Goal: Task Accomplishment & Management: Manage account settings

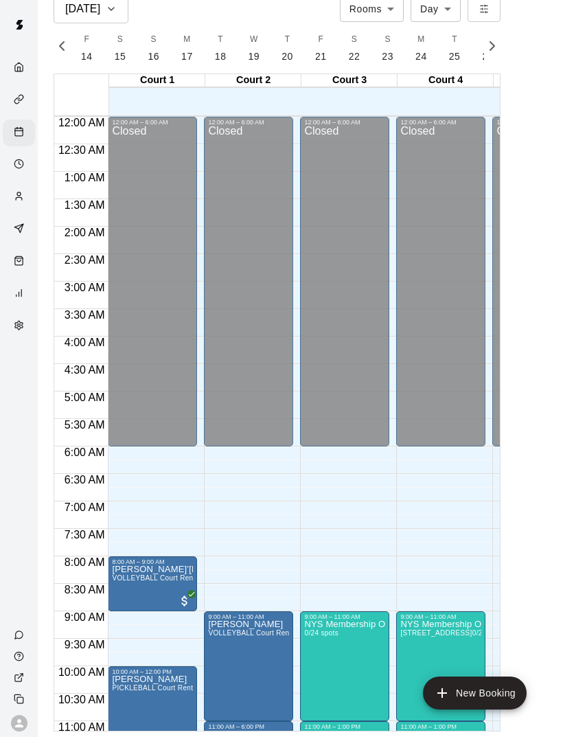
scroll to position [619, 0]
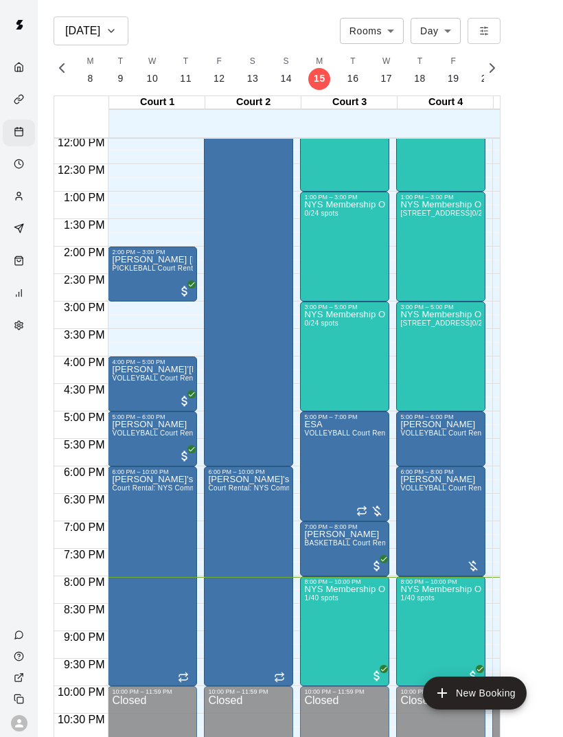
scroll to position [660, 0]
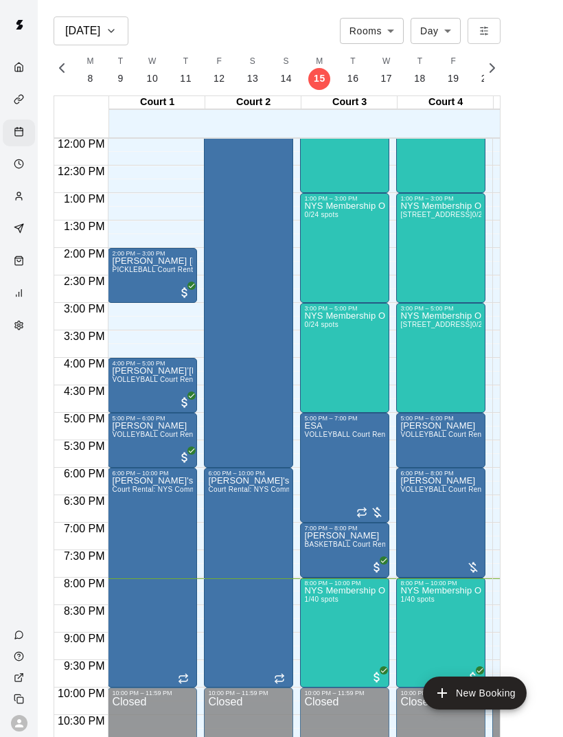
click at [319, 632] on img "edit" at bounding box center [319, 634] width 16 height 16
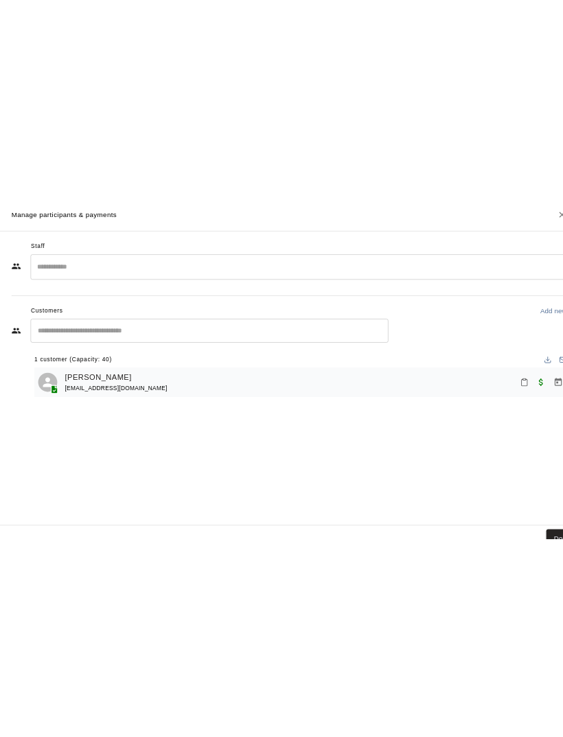
scroll to position [614, 0]
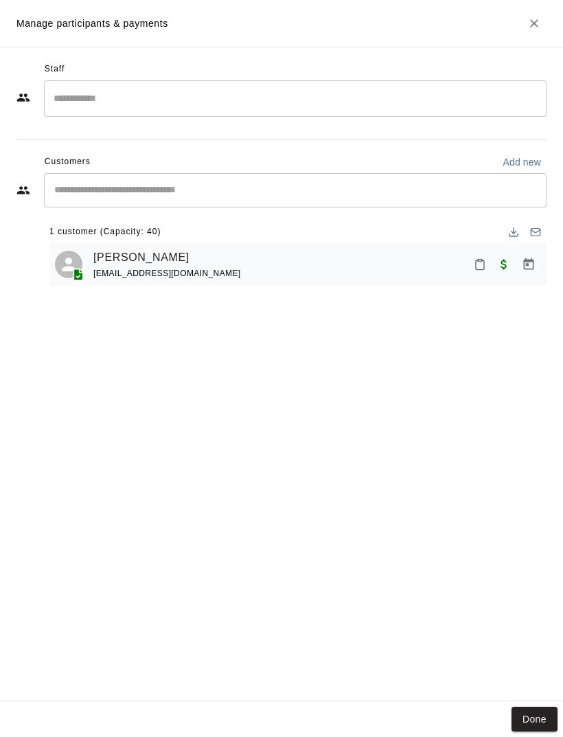
click at [528, 708] on button "Done" at bounding box center [535, 719] width 46 height 25
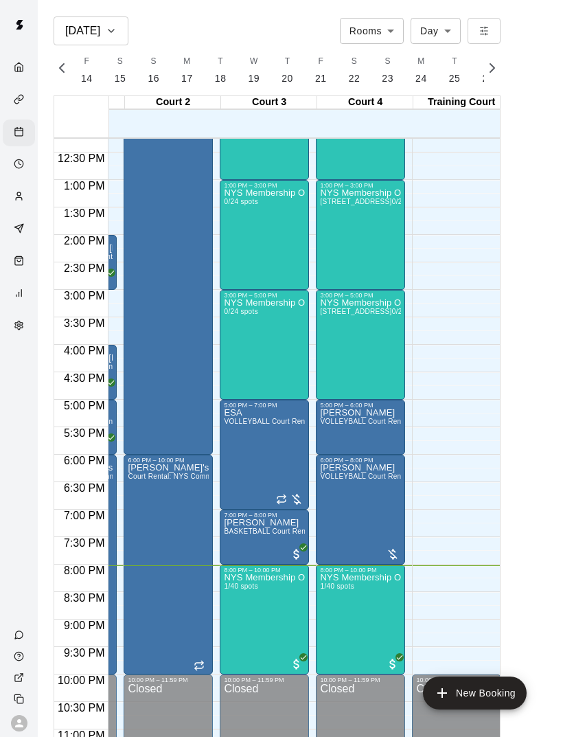
scroll to position [0, 0]
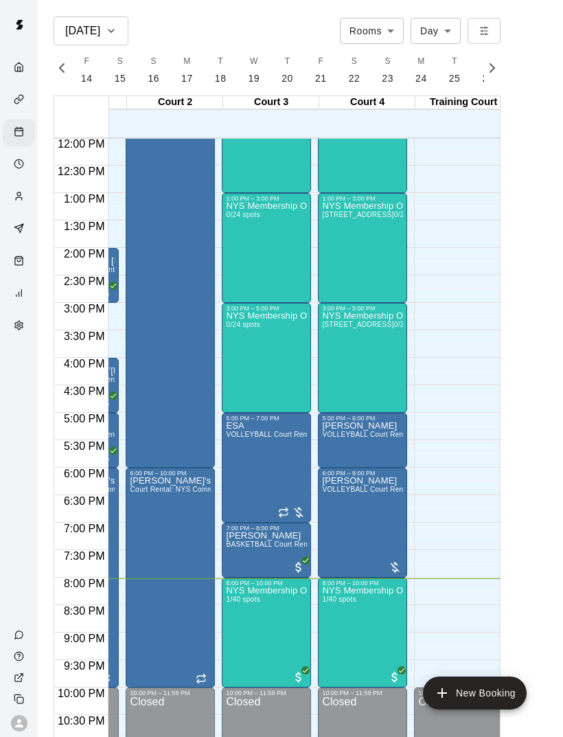
click at [491, 696] on button "New Booking" at bounding box center [475, 693] width 104 height 33
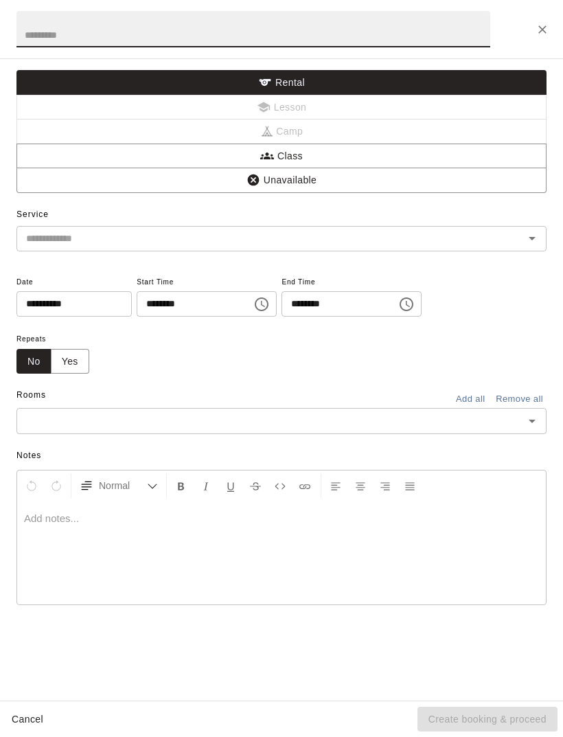
click at [403, 25] on input "text" at bounding box center [253, 29] width 474 height 36
click at [538, 21] on button "Close" at bounding box center [542, 29] width 25 height 25
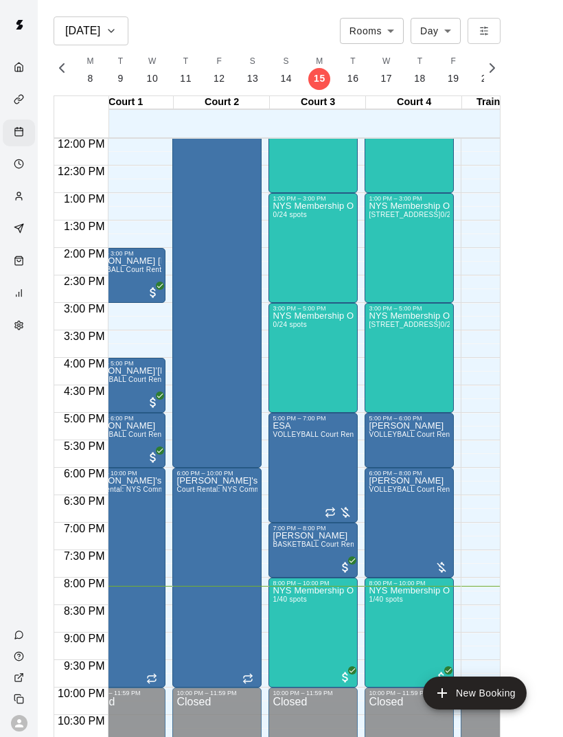
click at [294, 627] on img "edit" at bounding box center [288, 634] width 16 height 16
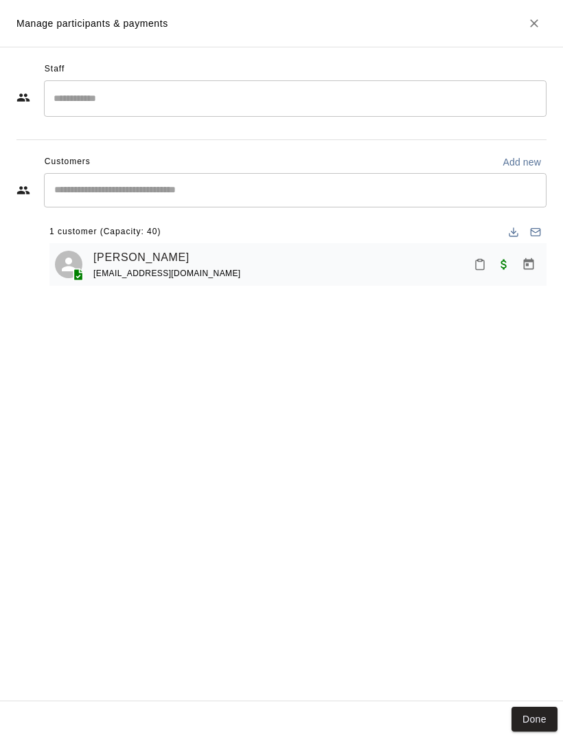
click at [524, 30] on button "Close" at bounding box center [534, 23] width 25 height 25
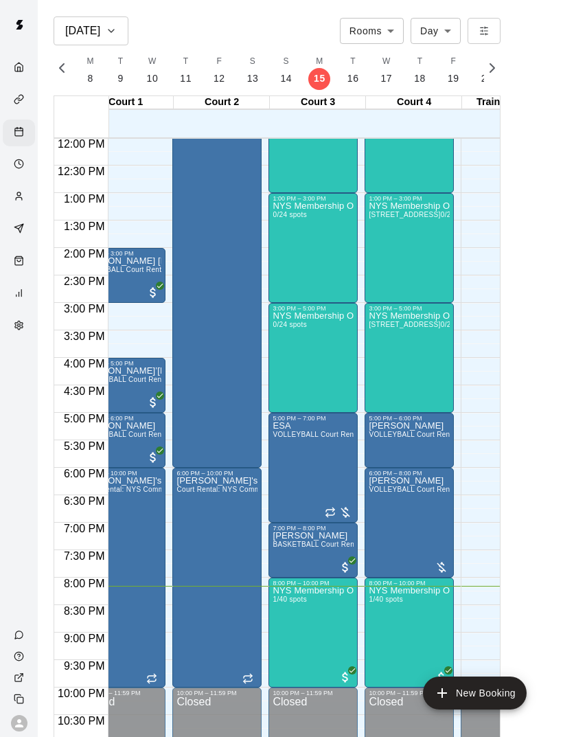
click at [295, 628] on img "edit" at bounding box center [288, 634] width 16 height 16
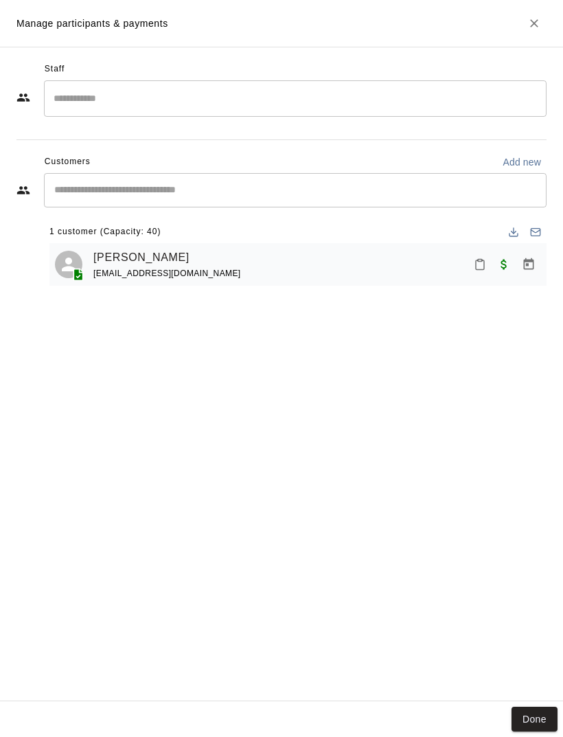
click at [546, 707] on button "Done" at bounding box center [535, 719] width 46 height 25
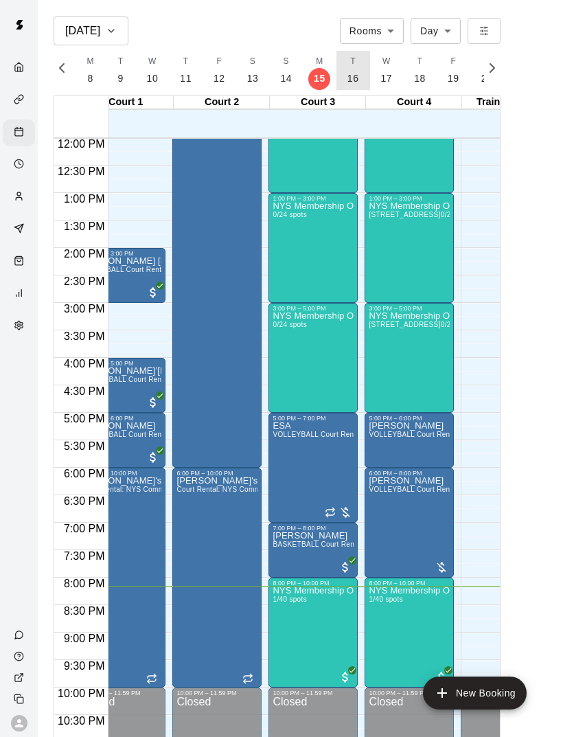
click at [351, 74] on p "16" at bounding box center [354, 78] width 12 height 14
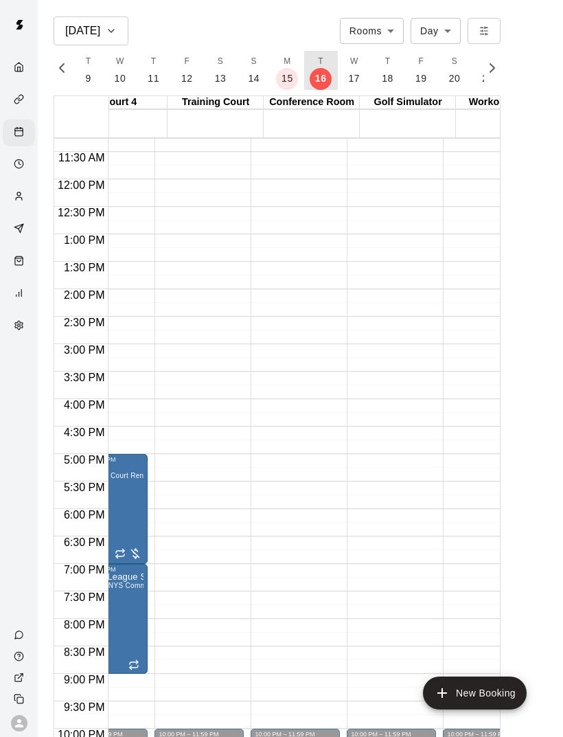
scroll to position [0, 379]
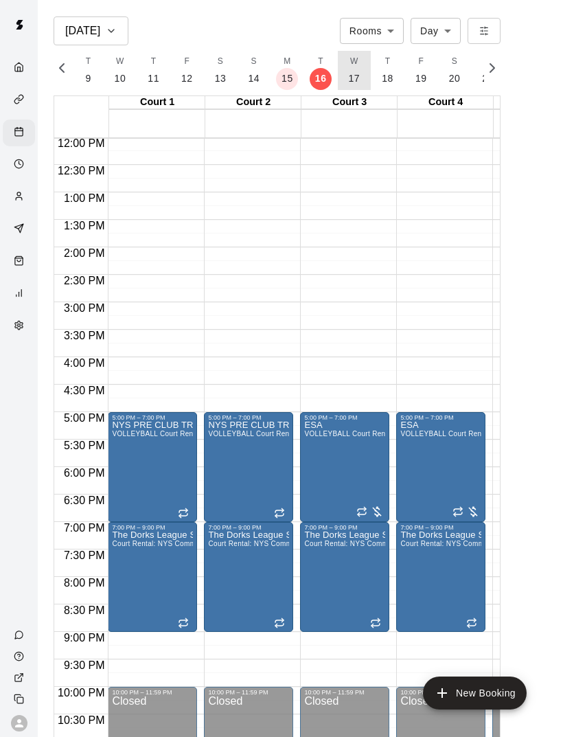
click at [355, 69] on button "W 17" at bounding box center [355, 70] width 34 height 39
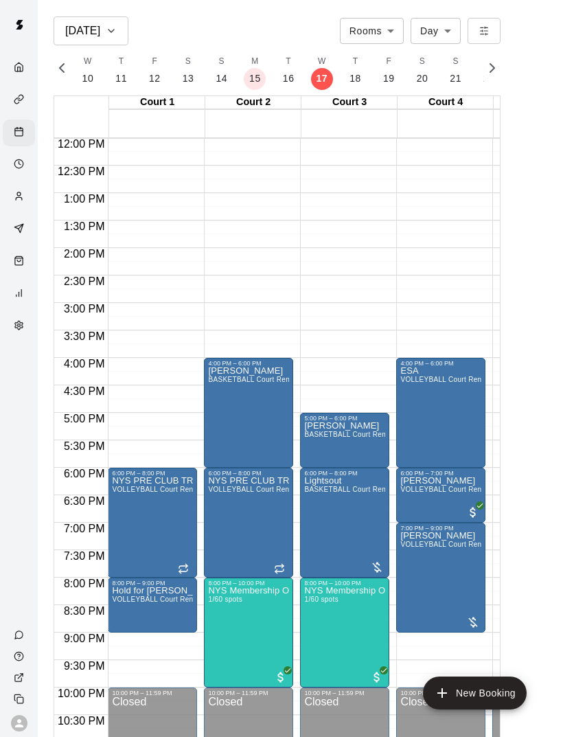
click at [226, 638] on img "edit" at bounding box center [223, 634] width 16 height 16
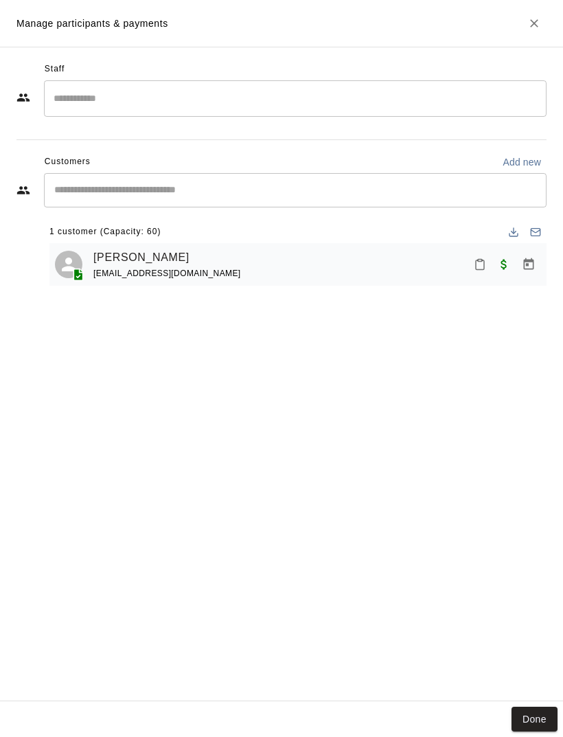
click at [525, 715] on button "Done" at bounding box center [535, 719] width 46 height 25
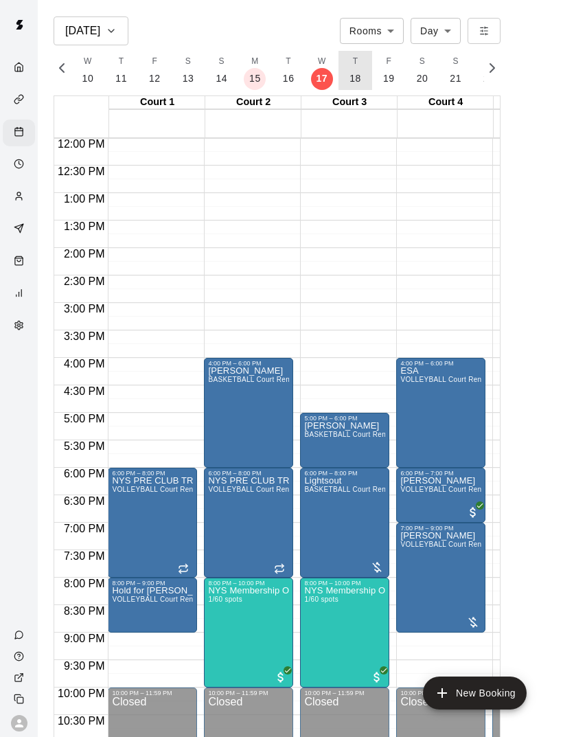
click at [355, 68] on button "T 18" at bounding box center [356, 70] width 34 height 39
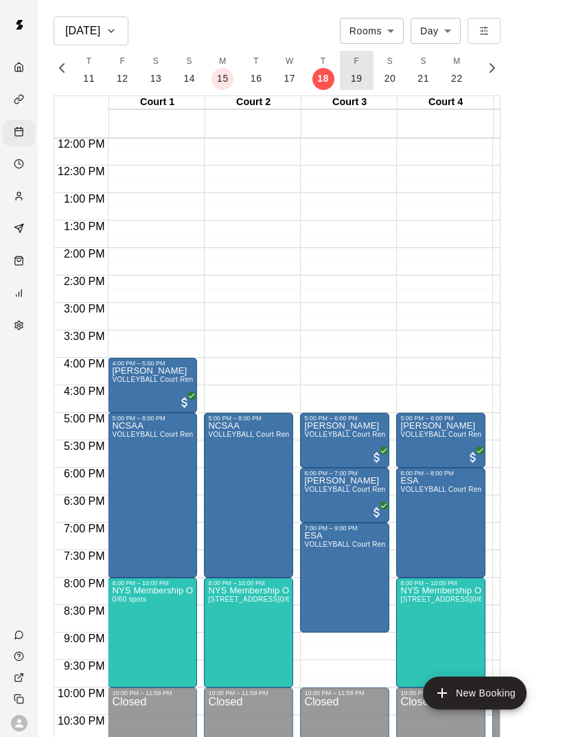
click at [368, 69] on button "F 19" at bounding box center [357, 70] width 34 height 39
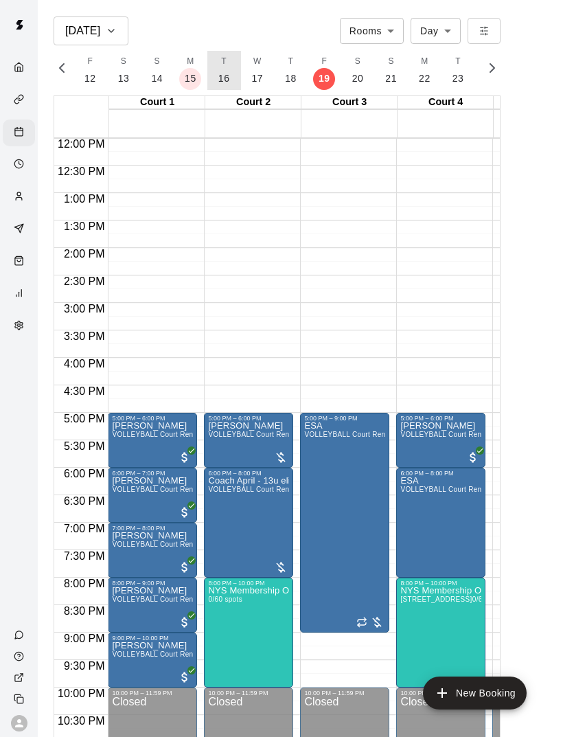
click at [208, 64] on button "T 16" at bounding box center [225, 70] width 34 height 39
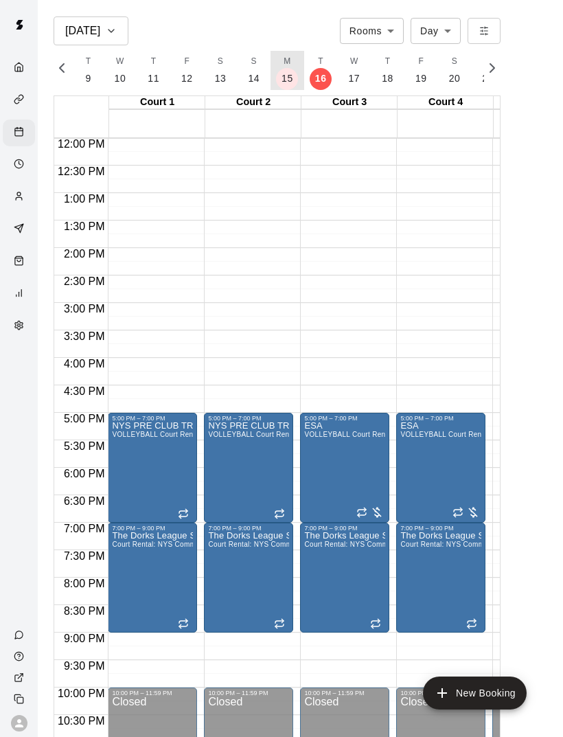
click at [285, 68] on button "M 15" at bounding box center [288, 70] width 34 height 39
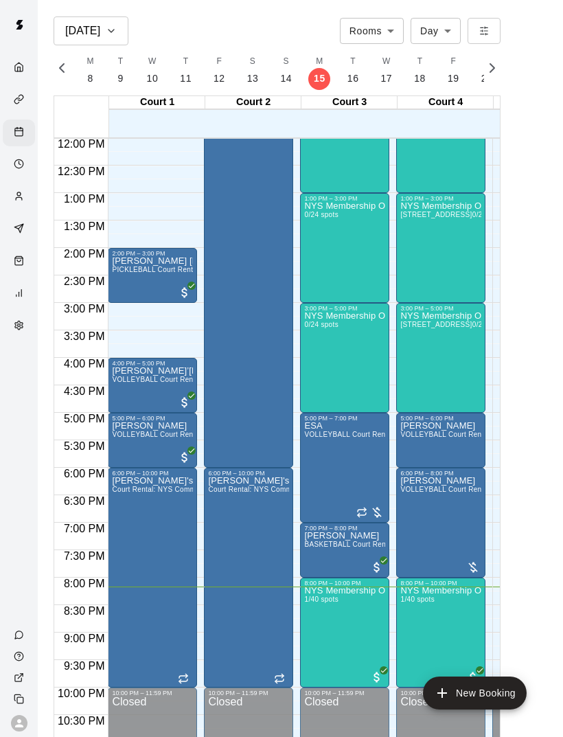
click at [475, 697] on button "New Booking" at bounding box center [475, 693] width 104 height 33
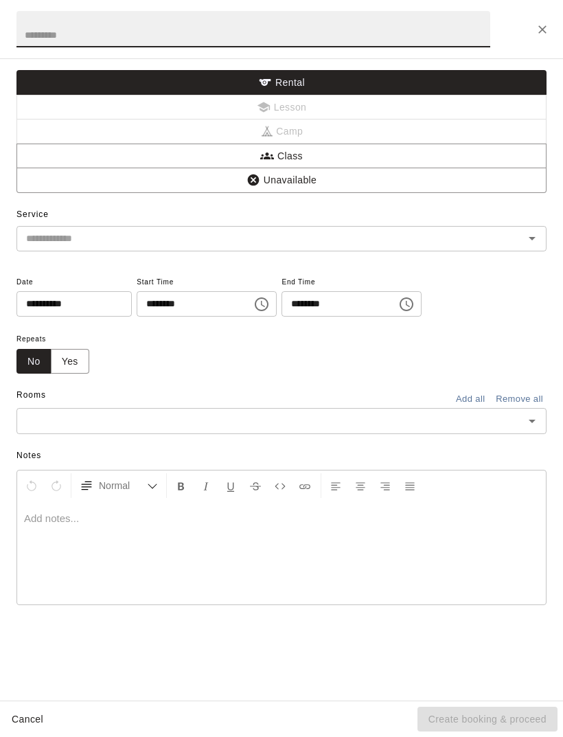
click at [216, 306] on input "********" at bounding box center [190, 303] width 106 height 25
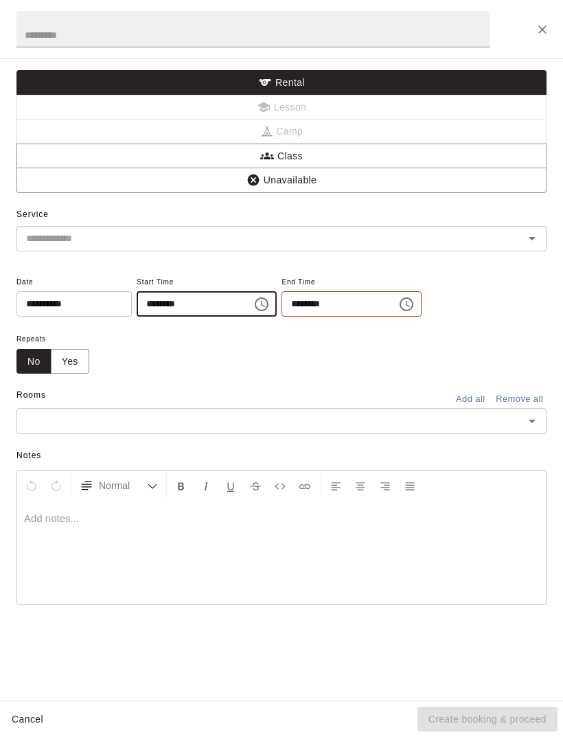
type input "********"
click at [304, 351] on div "Repeats No Yes" at bounding box center [266, 351] width 500 height 43
click at [328, 302] on input "********" at bounding box center [335, 303] width 106 height 25
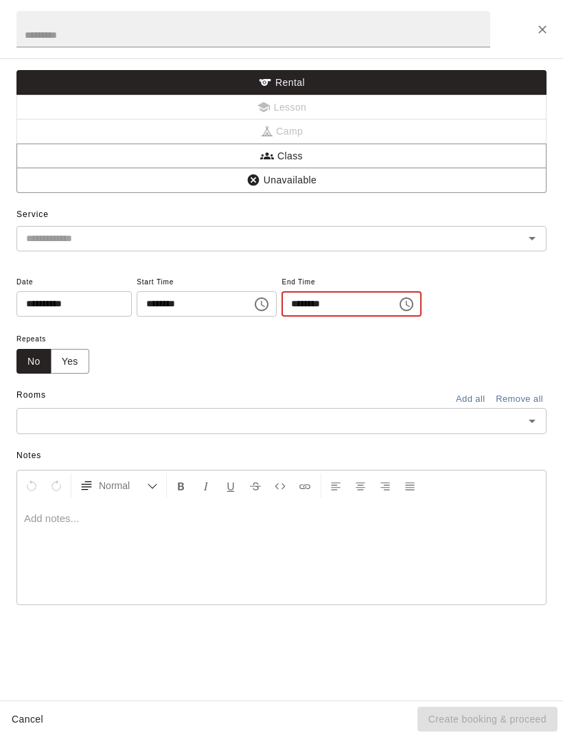
click at [321, 301] on input "********" at bounding box center [335, 303] width 106 height 25
click at [317, 309] on input "********" at bounding box center [335, 303] width 106 height 25
click at [307, 296] on input "********" at bounding box center [335, 303] width 106 height 25
click at [311, 306] on input "********" at bounding box center [335, 303] width 106 height 25
click at [306, 291] on input "********" at bounding box center [335, 303] width 106 height 25
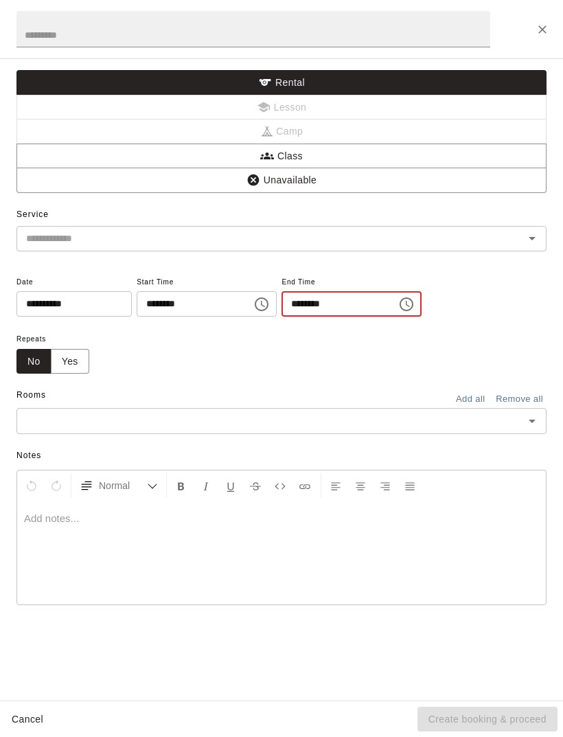
click at [300, 293] on input "********" at bounding box center [335, 303] width 106 height 25
click at [304, 298] on input "********" at bounding box center [335, 303] width 106 height 25
type input "********"
click at [251, 354] on div "Repeats No Yes" at bounding box center [266, 351] width 500 height 43
click at [315, 2] on h2 at bounding box center [253, 29] width 507 height 58
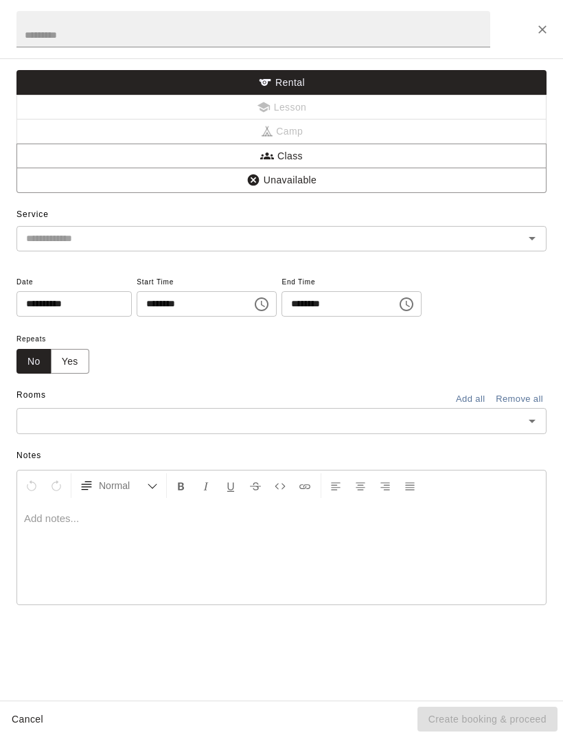
click at [306, 15] on input "text" at bounding box center [253, 29] width 474 height 36
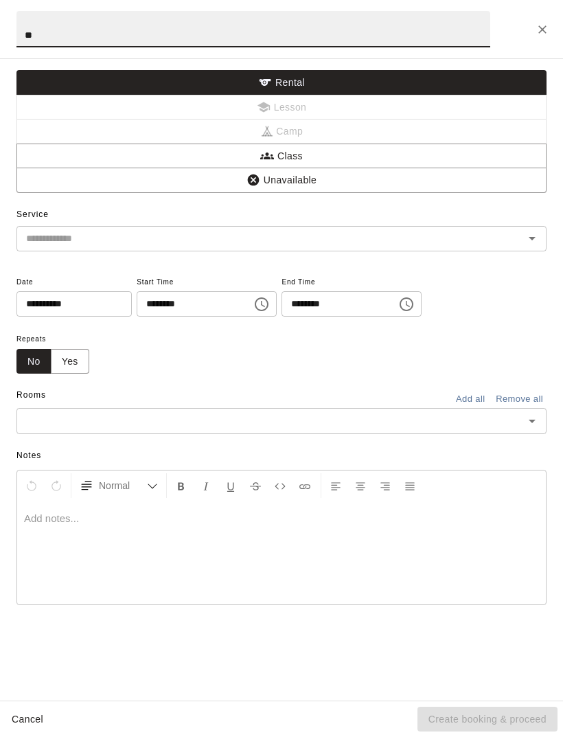
type input "*"
click at [493, 299] on div "**********" at bounding box center [281, 323] width 530 height 123
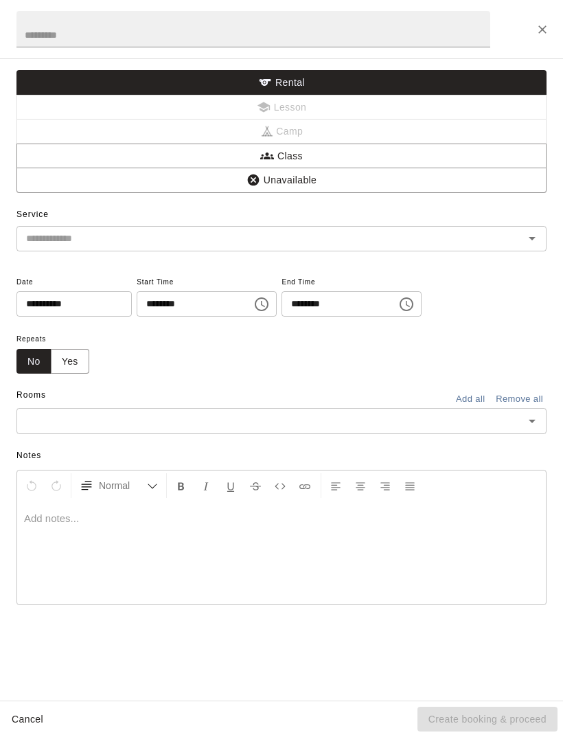
click at [131, 27] on input "text" at bounding box center [253, 29] width 474 height 36
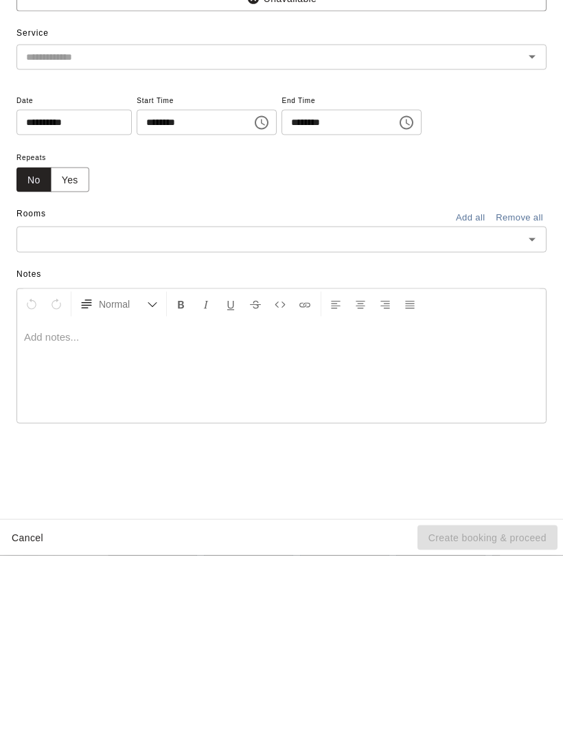
type input "*******"
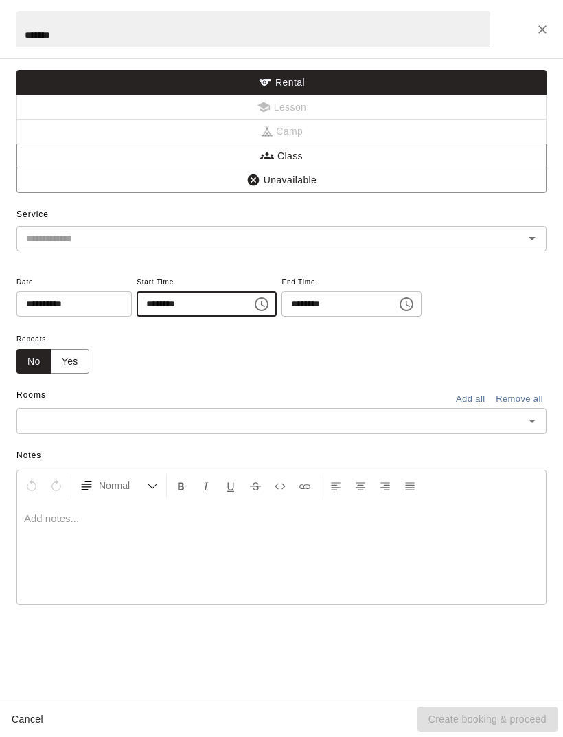
click at [485, 312] on div "**********" at bounding box center [281, 323] width 530 height 123
click at [470, 706] on div "Cancel Create booking & proceed" at bounding box center [281, 720] width 563 height 36
click at [377, 478] on button "Right Align" at bounding box center [385, 485] width 23 height 25
click at [265, 549] on div at bounding box center [281, 553] width 529 height 103
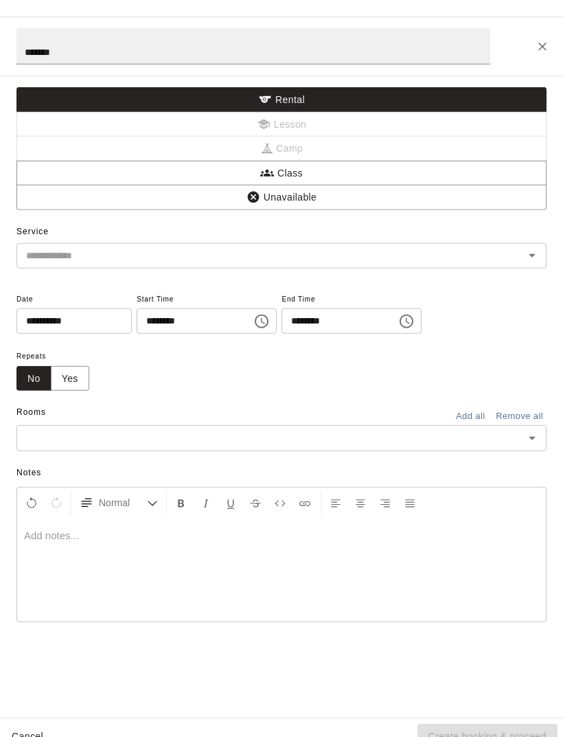
scroll to position [0, 0]
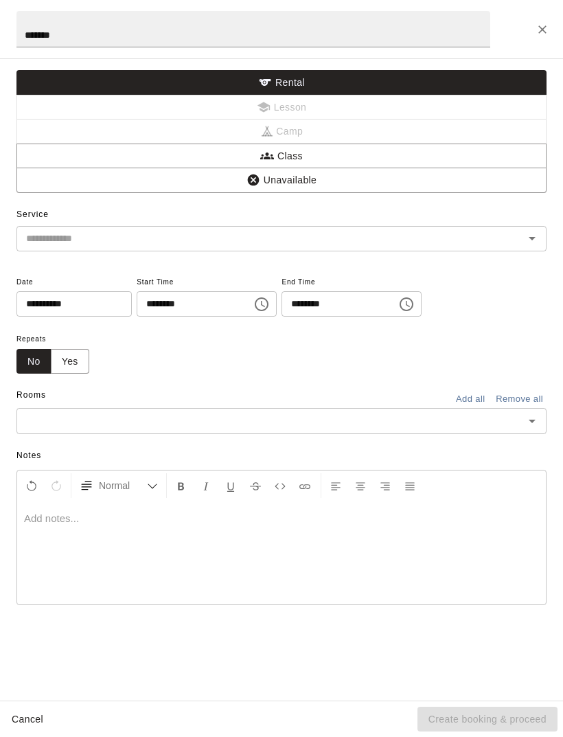
click at [540, 23] on icon "Close" at bounding box center [543, 30] width 14 height 14
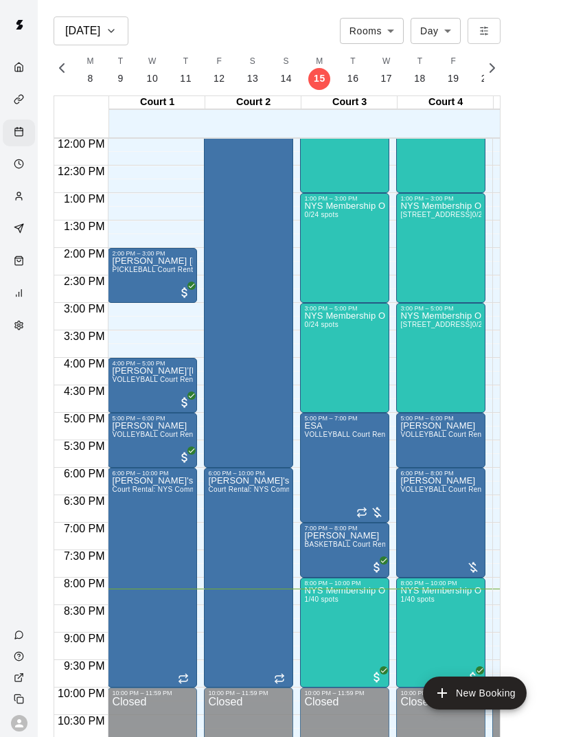
scroll to position [660, 0]
click at [370, 71] on button "W 17" at bounding box center [387, 70] width 34 height 39
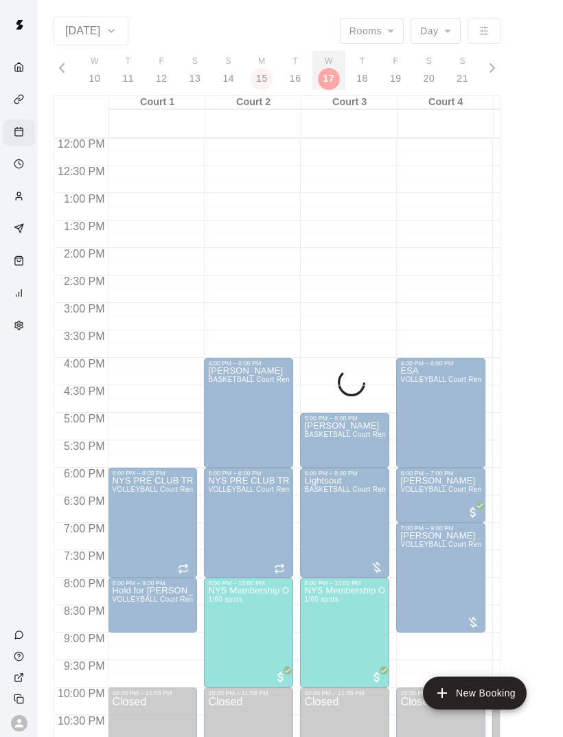
scroll to position [0, 5848]
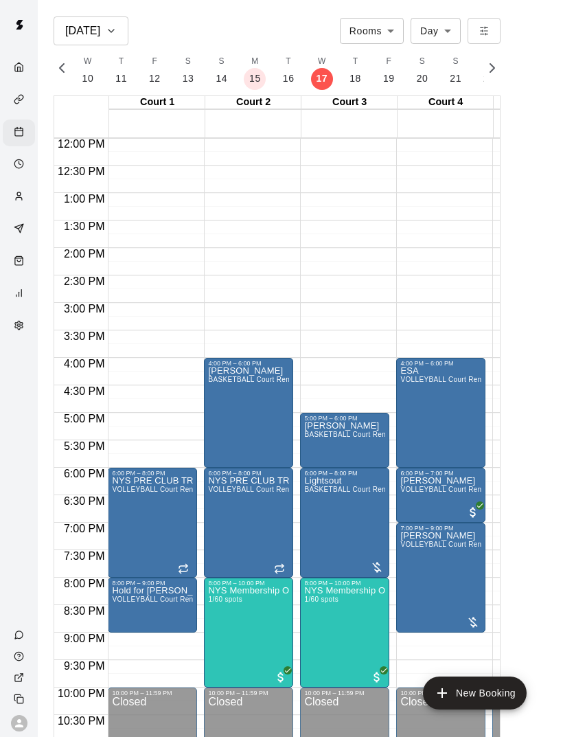
click at [218, 632] on img "edit" at bounding box center [223, 634] width 16 height 16
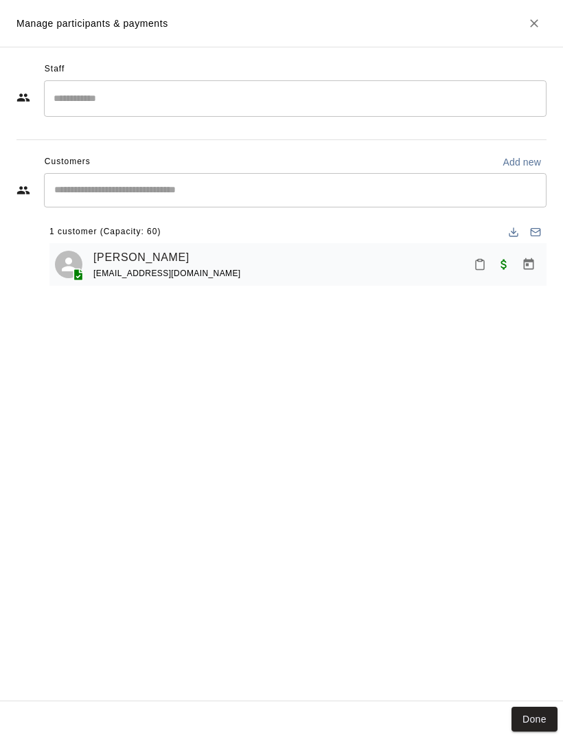
click at [480, 265] on icon "Mark attendance" at bounding box center [480, 264] width 12 height 12
click at [478, 271] on icon at bounding box center [477, 268] width 12 height 12
click at [548, 723] on button "Done" at bounding box center [535, 719] width 46 height 25
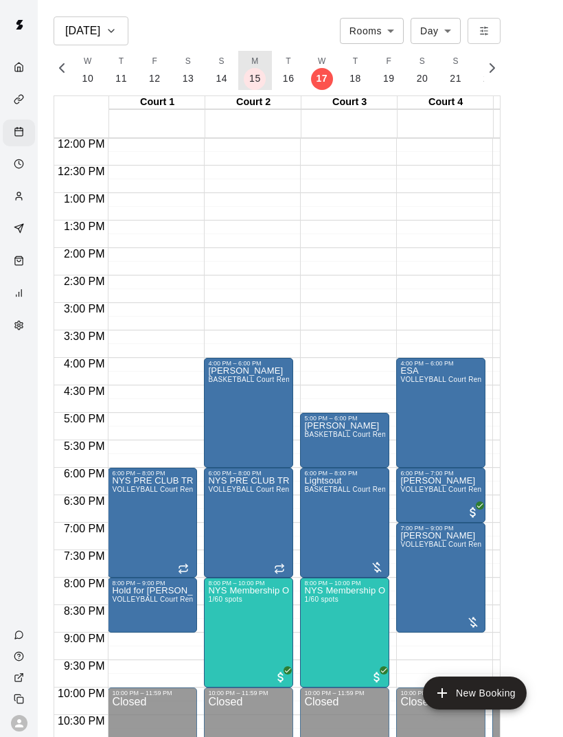
click at [255, 78] on p "15" at bounding box center [255, 78] width 12 height 14
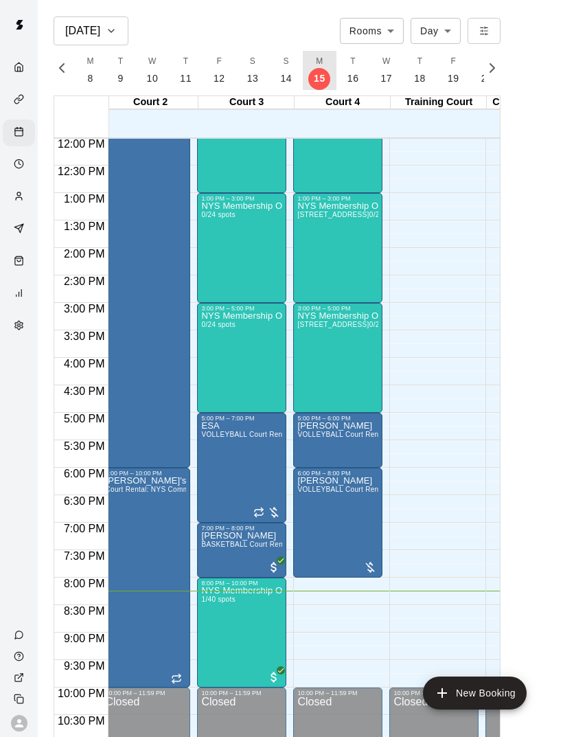
scroll to position [0, 102]
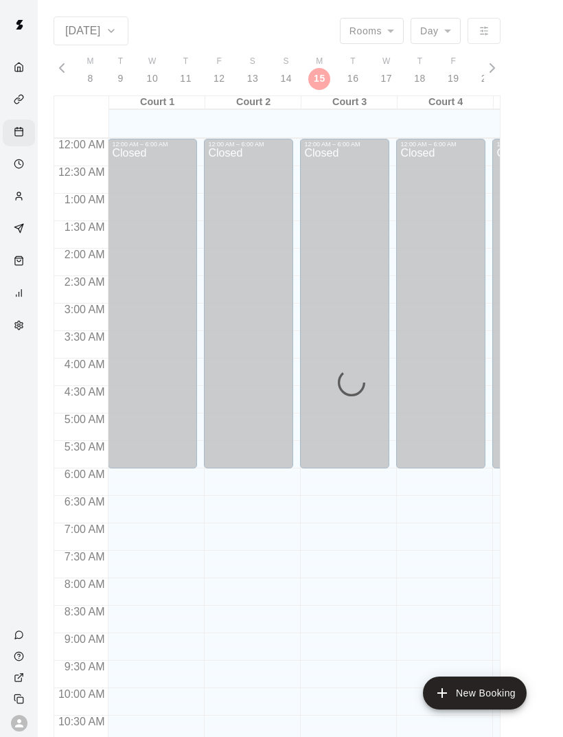
scroll to position [619, 0]
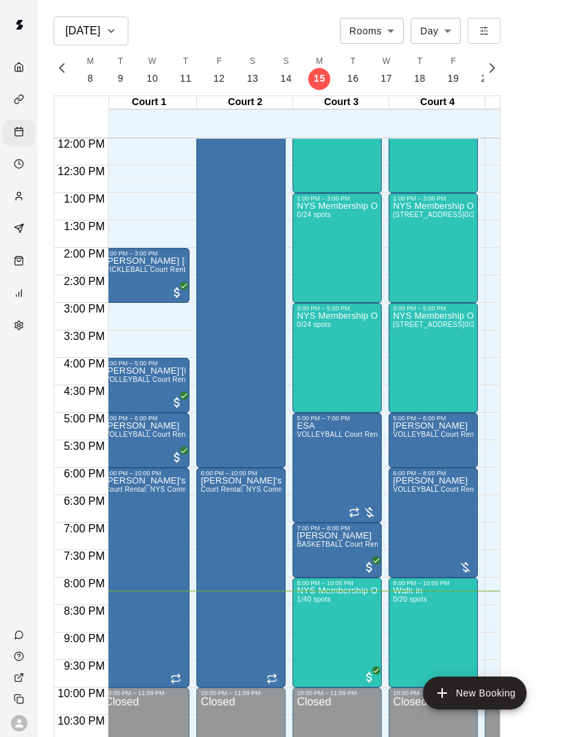
scroll to position [0, 8]
click at [451, 616] on div at bounding box center [281, 368] width 563 height 737
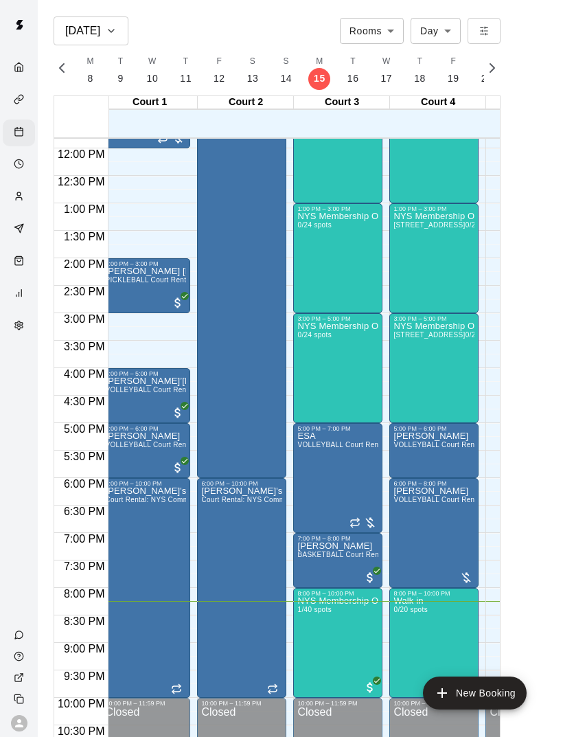
scroll to position [0, 7]
click at [438, 592] on div "8:00 PM – 10:00 PM" at bounding box center [434, 593] width 81 height 7
click at [437, 587] on div at bounding box center [281, 368] width 563 height 737
click at [437, 587] on div "6:00 PM – 8:00 PM Brandy VOLLEYBALL Court Rental (Everyday After 3 pm and All D…" at bounding box center [434, 533] width 89 height 110
click at [521, 515] on div at bounding box center [281, 368] width 563 height 737
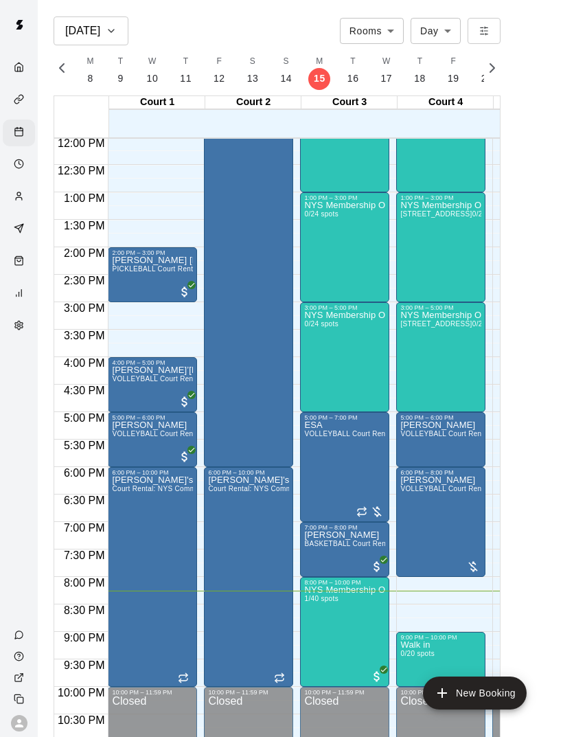
scroll to position [660, 0]
click at [390, 71] on button "W 17" at bounding box center [387, 70] width 34 height 39
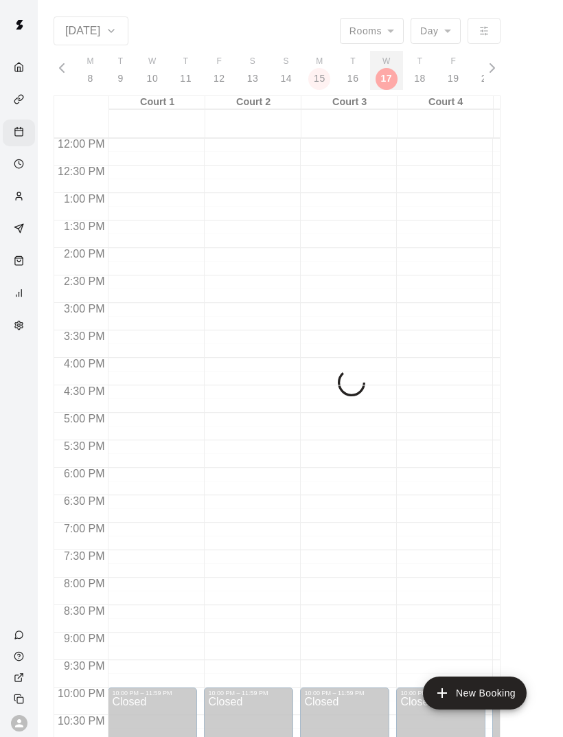
scroll to position [0, 5848]
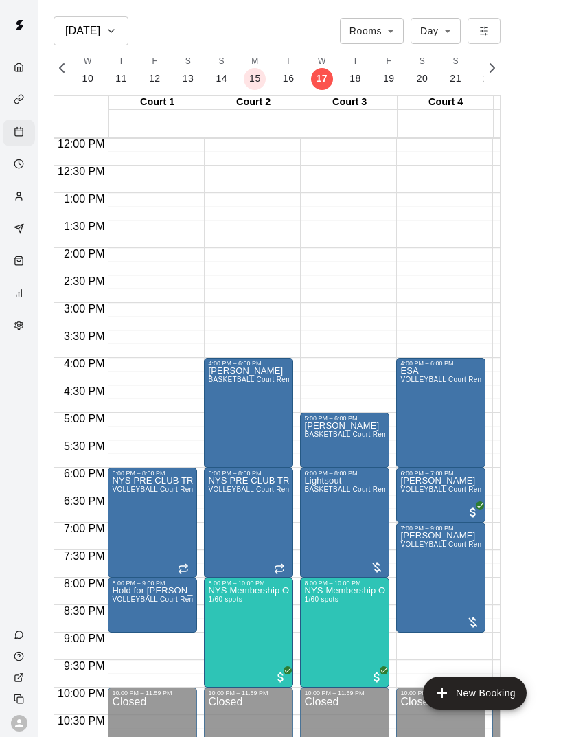
click at [227, 630] on img "edit" at bounding box center [223, 634] width 16 height 16
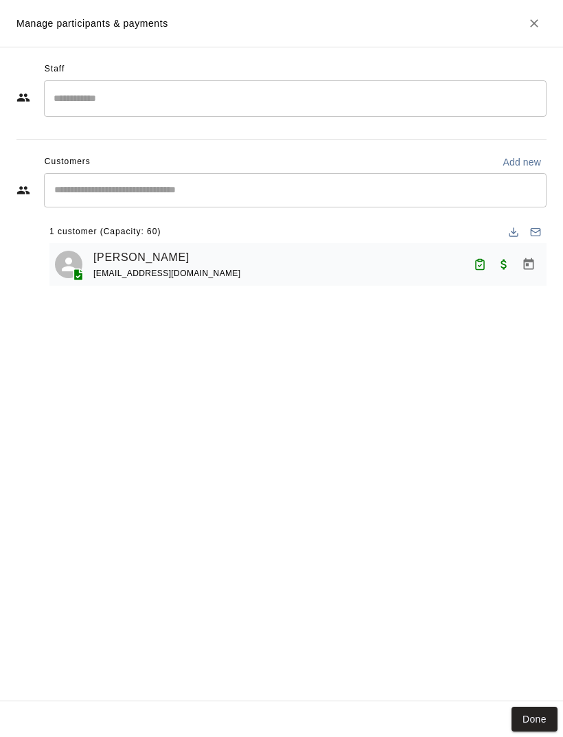
click at [549, 719] on button "Done" at bounding box center [535, 719] width 46 height 25
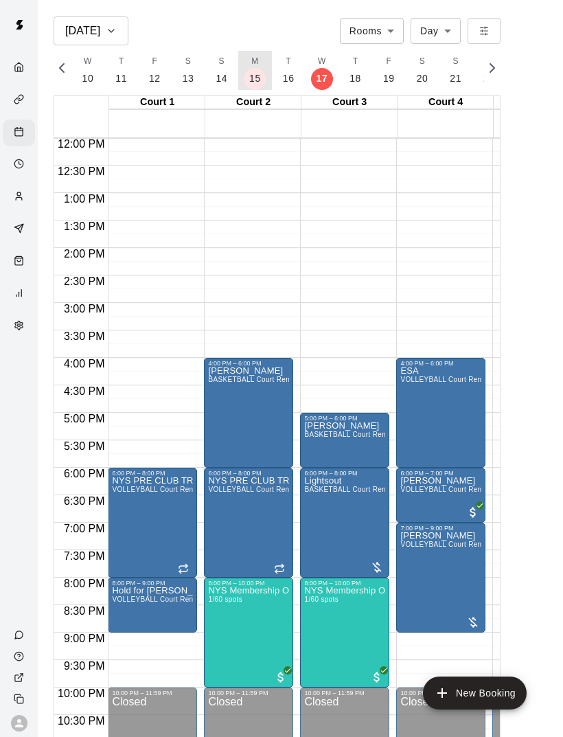
click at [249, 75] on p "15" at bounding box center [255, 78] width 12 height 14
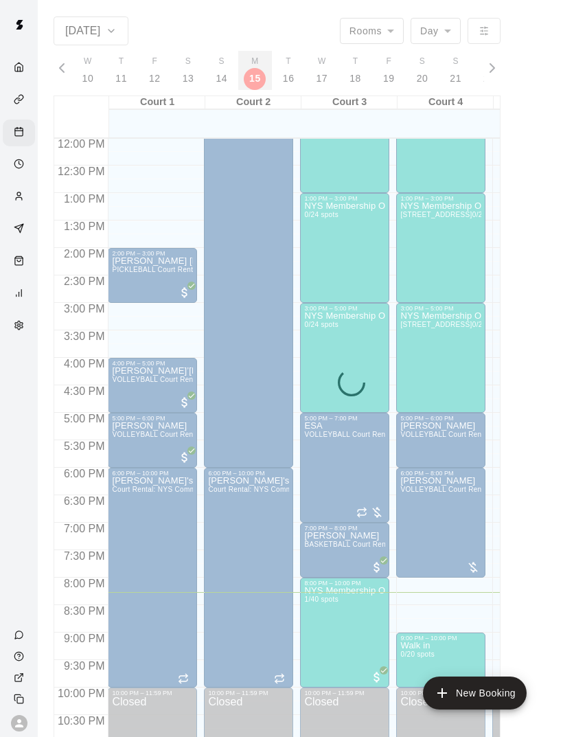
scroll to position [0, 5783]
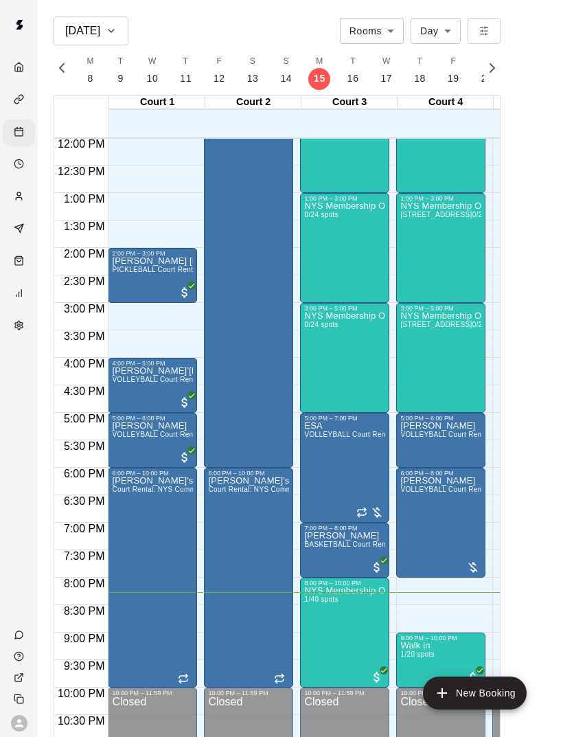
click at [416, 680] on img "edit" at bounding box center [415, 680] width 16 height 16
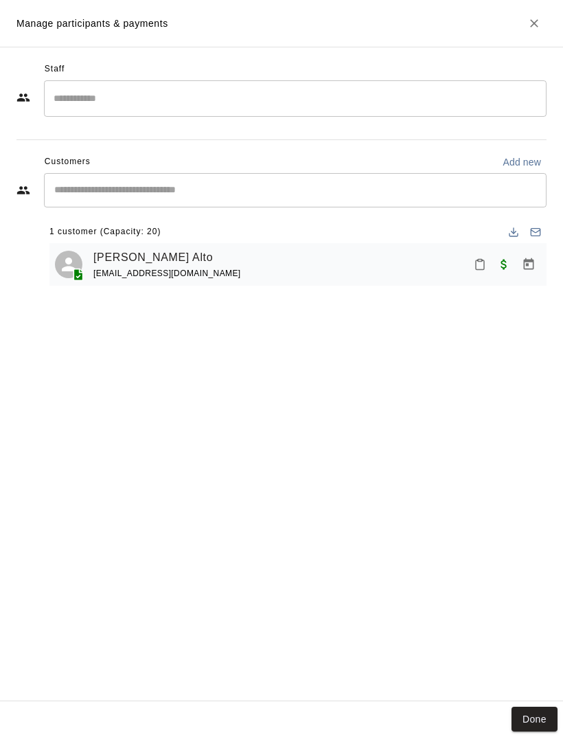
click at [480, 260] on rect "Mark attendance" at bounding box center [480, 261] width 4 height 2
click at [517, 278] on li "[PERSON_NAME] attended" at bounding box center [540, 270] width 161 height 22
click at [533, 717] on button "Done" at bounding box center [535, 719] width 46 height 25
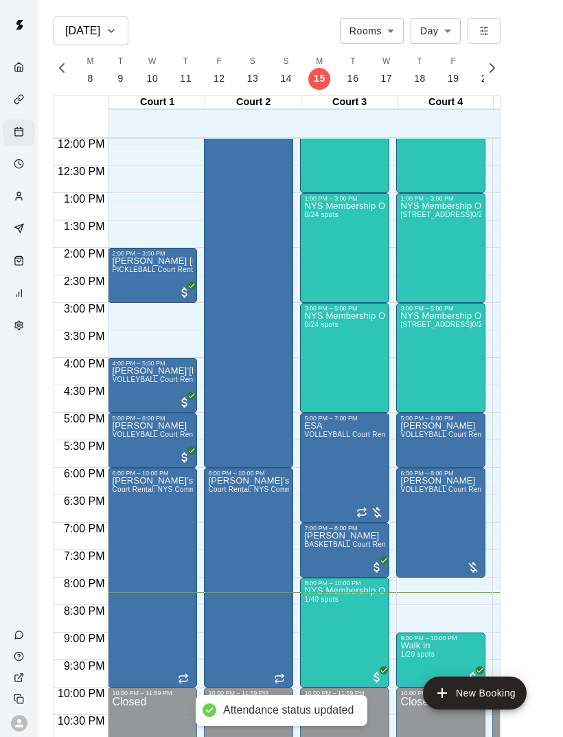
click at [321, 632] on img "edit" at bounding box center [319, 634] width 16 height 16
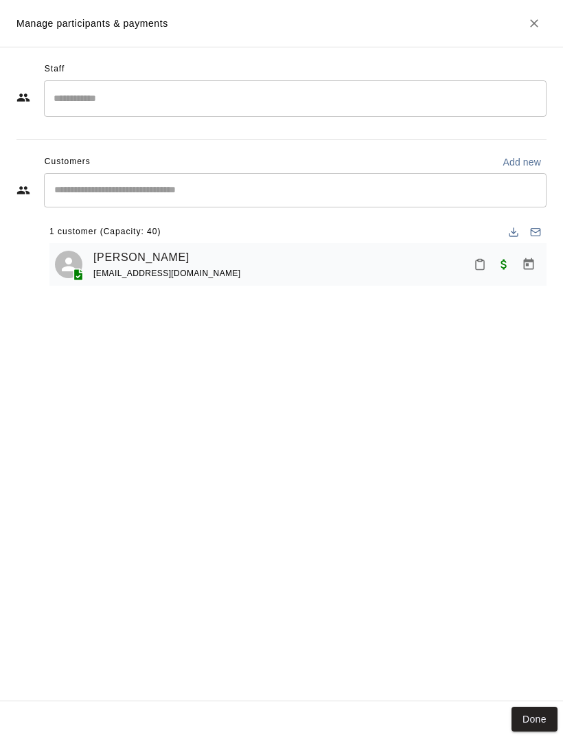
click at [476, 264] on icon "Mark attendance" at bounding box center [480, 265] width 8 height 10
click at [503, 274] on p "Mark attended" at bounding box center [550, 271] width 122 height 14
click at [532, 721] on button "Done" at bounding box center [535, 719] width 46 height 25
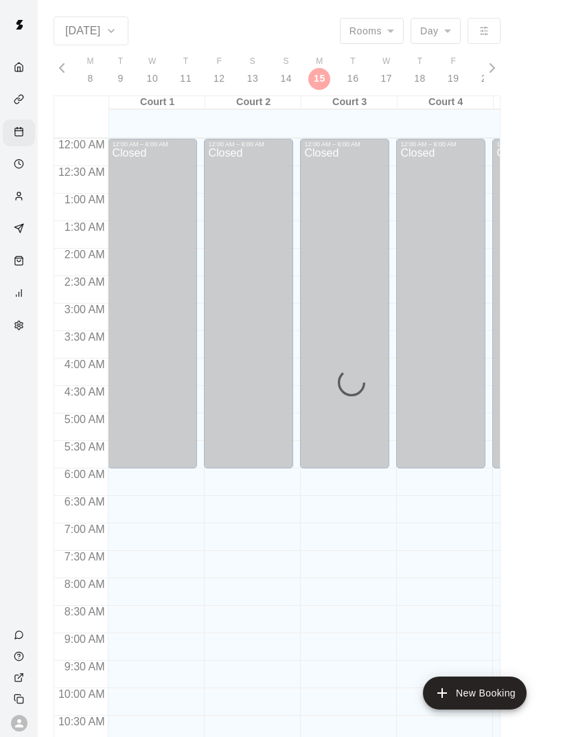
scroll to position [619, 0]
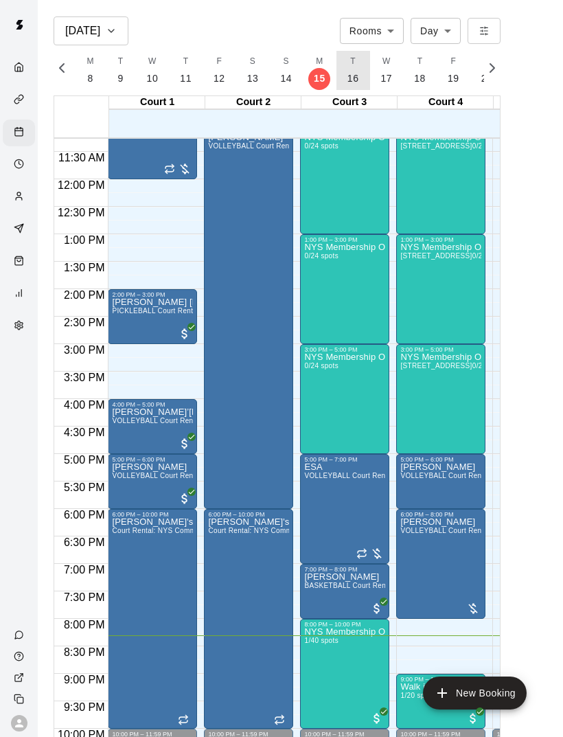
click at [350, 61] on span "T" at bounding box center [352, 62] width 5 height 14
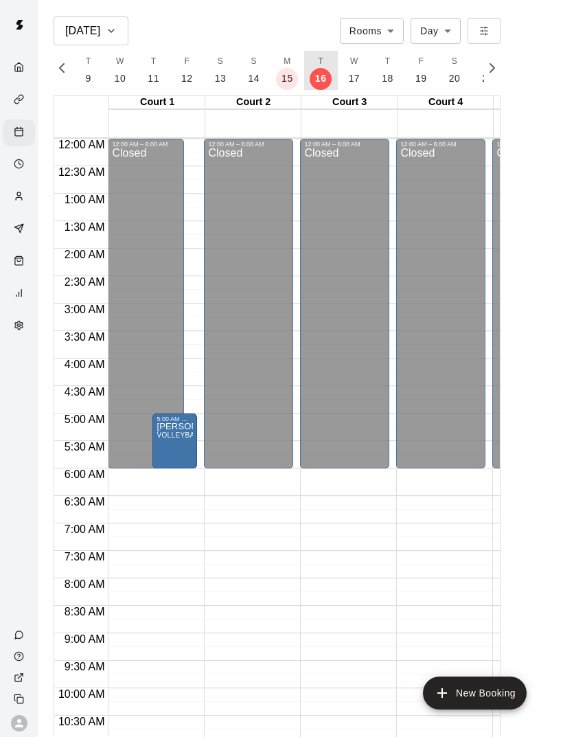
scroll to position [0, 0]
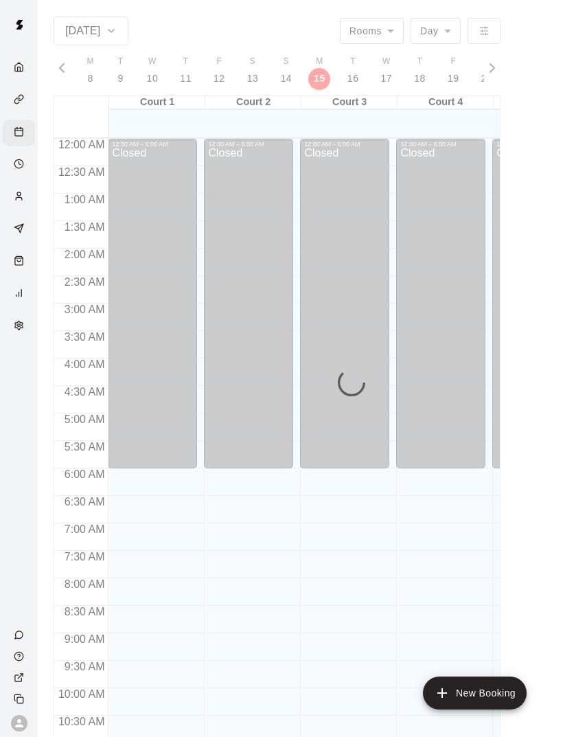
scroll to position [619, 0]
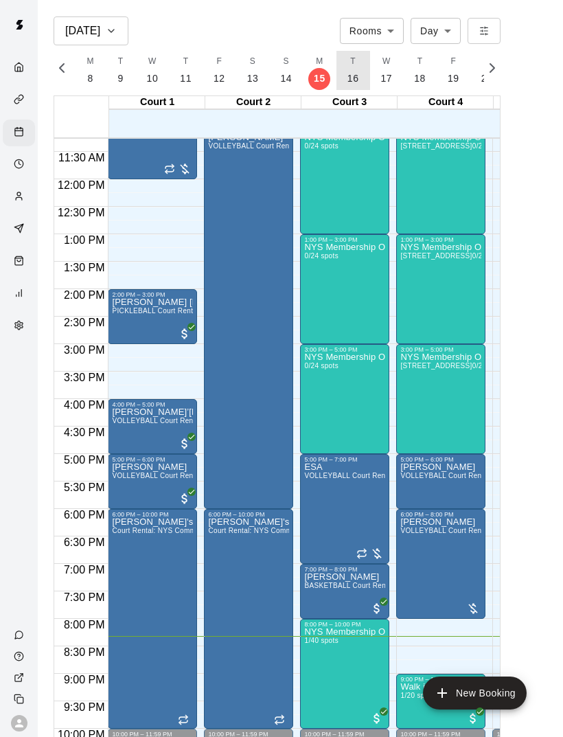
click at [351, 74] on p "16" at bounding box center [354, 78] width 12 height 14
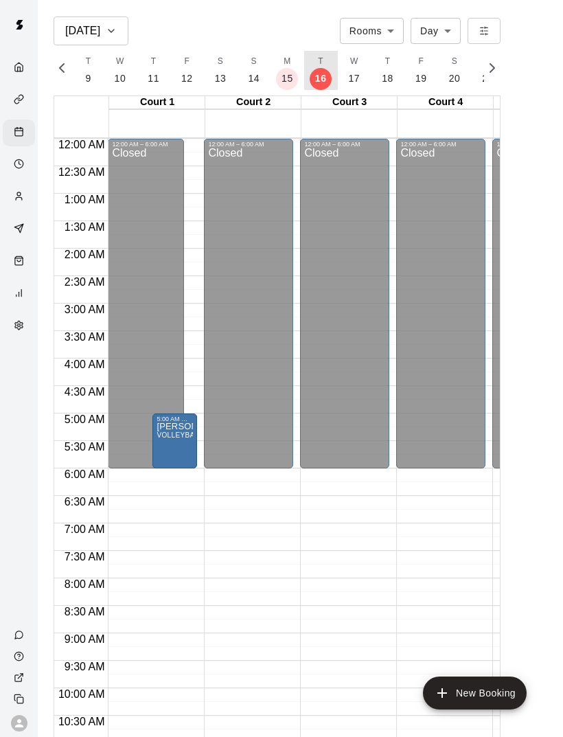
scroll to position [0, 0]
click at [283, 68] on button "M 15" at bounding box center [288, 70] width 34 height 39
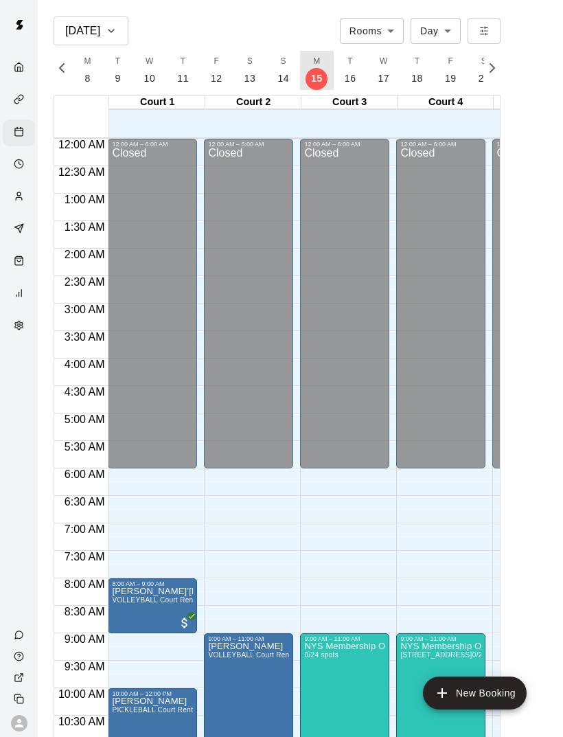
scroll to position [0, 5783]
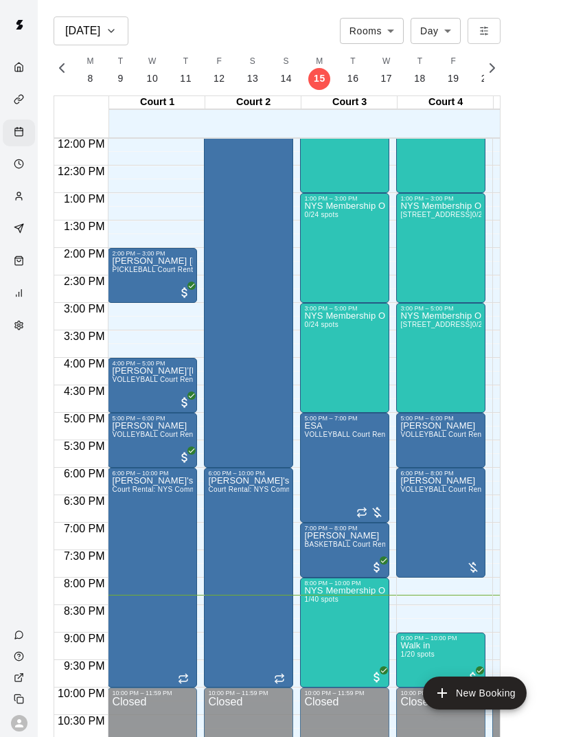
click at [324, 635] on img "edit" at bounding box center [319, 634] width 16 height 16
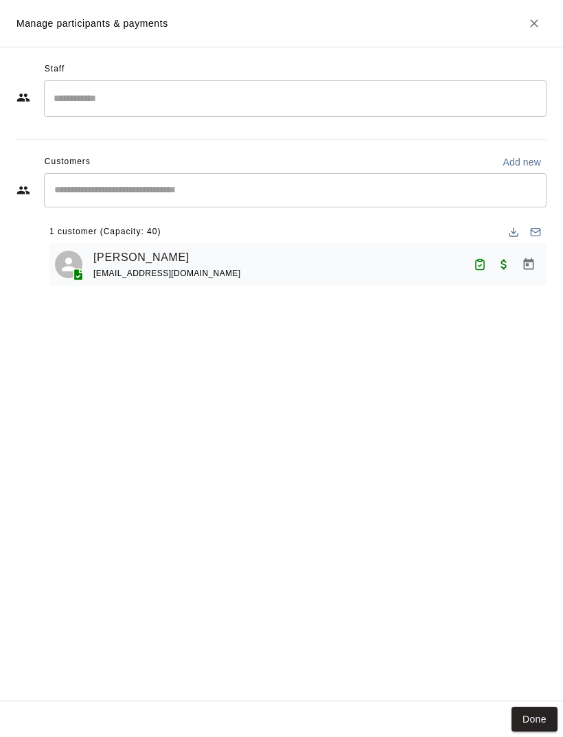
click at [530, 731] on button "Done" at bounding box center [535, 719] width 46 height 25
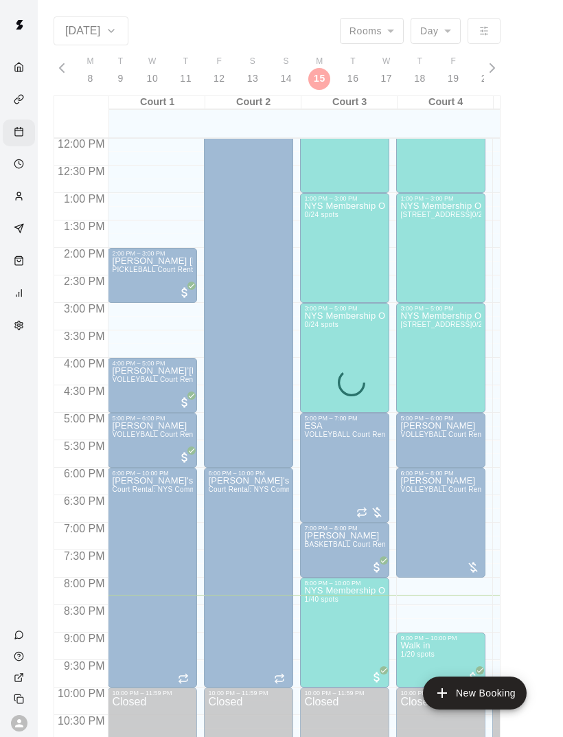
click at [539, 715] on main "[DATE] Rooms ***** ​ Day *** ​ F 14 S 15 S 16 M 17 T 18 W 19 T 20 F 21 S 22 S 2…" at bounding box center [300, 384] width 515 height 737
